Goal: Task Accomplishment & Management: Use online tool/utility

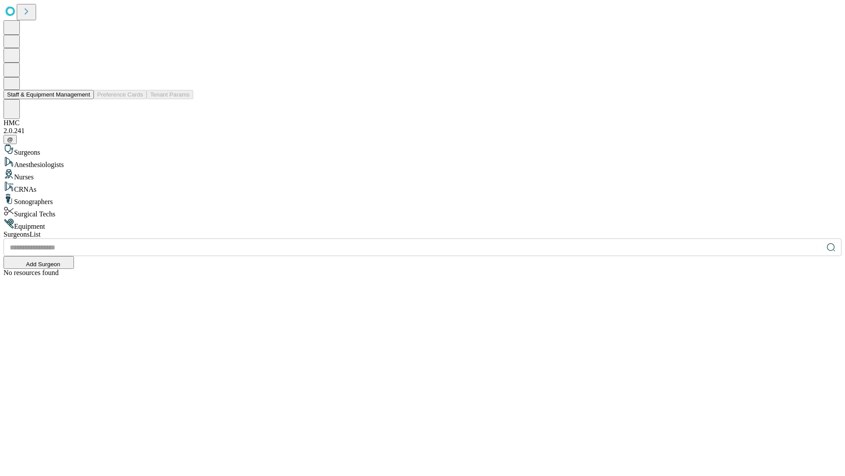
click at [84, 99] on button "Staff & Equipment Management" at bounding box center [49, 94] width 90 height 9
